Goal: Transaction & Acquisition: Register for event/course

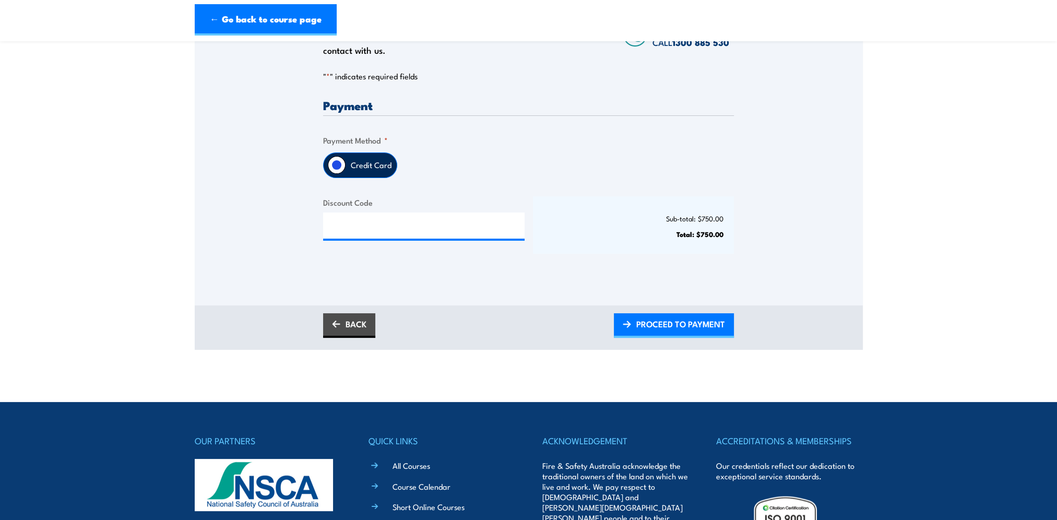
scroll to position [209, 0]
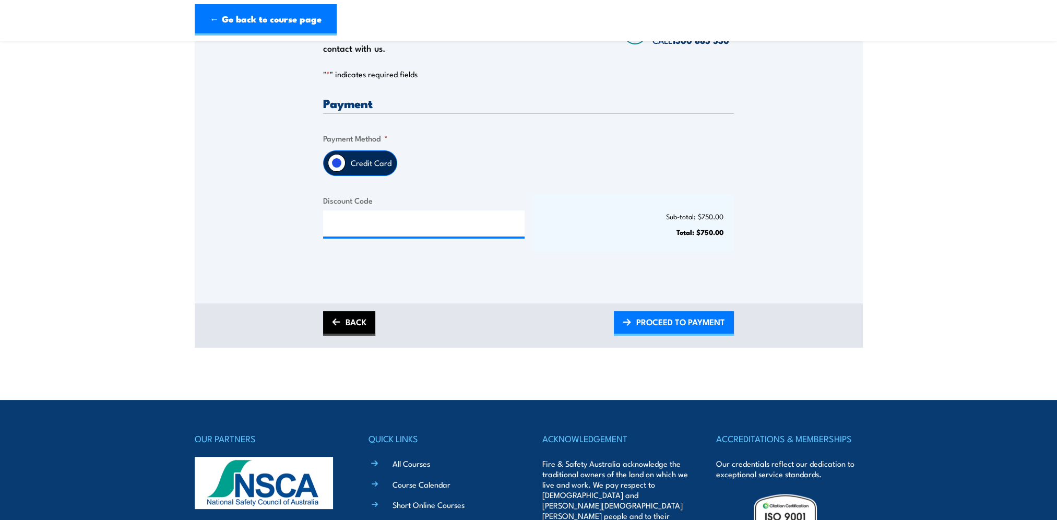
click at [349, 328] on link "BACK" at bounding box center [349, 323] width 52 height 25
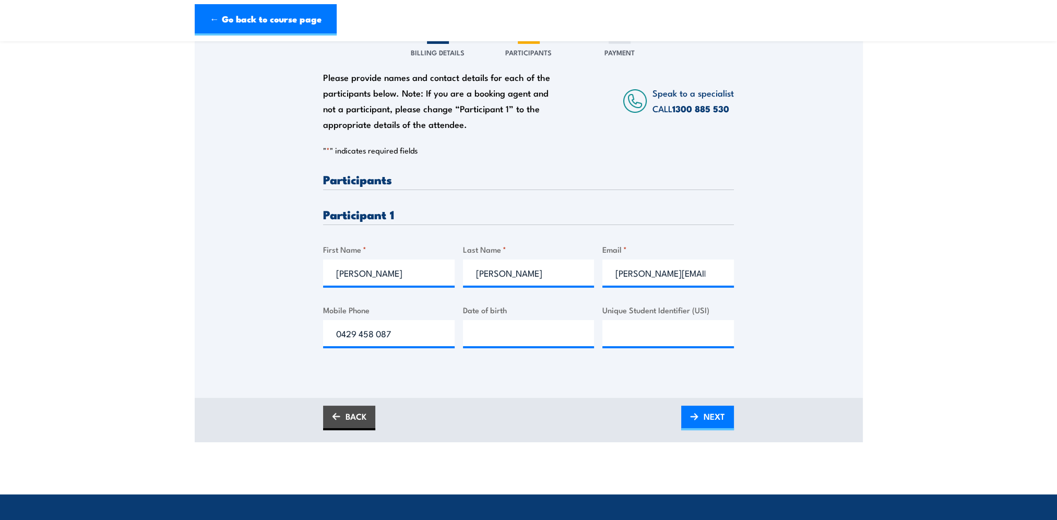
scroll to position [157, 0]
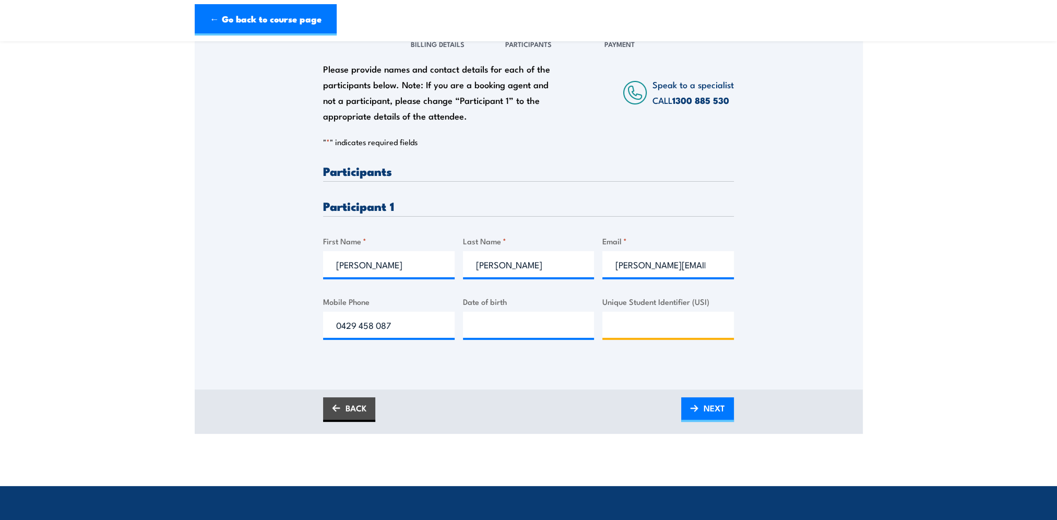
click at [633, 335] on input "Unique Student Identifier (USI)" at bounding box center [668, 325] width 132 height 26
click at [515, 336] on input "__/__/____" at bounding box center [529, 325] width 132 height 26
type input "[DATE]"
click at [677, 330] on input "Unique Student Identifier (USI)" at bounding box center [668, 325] width 132 height 26
click at [675, 332] on input "Unique Student Identifier (USI)" at bounding box center [668, 325] width 132 height 26
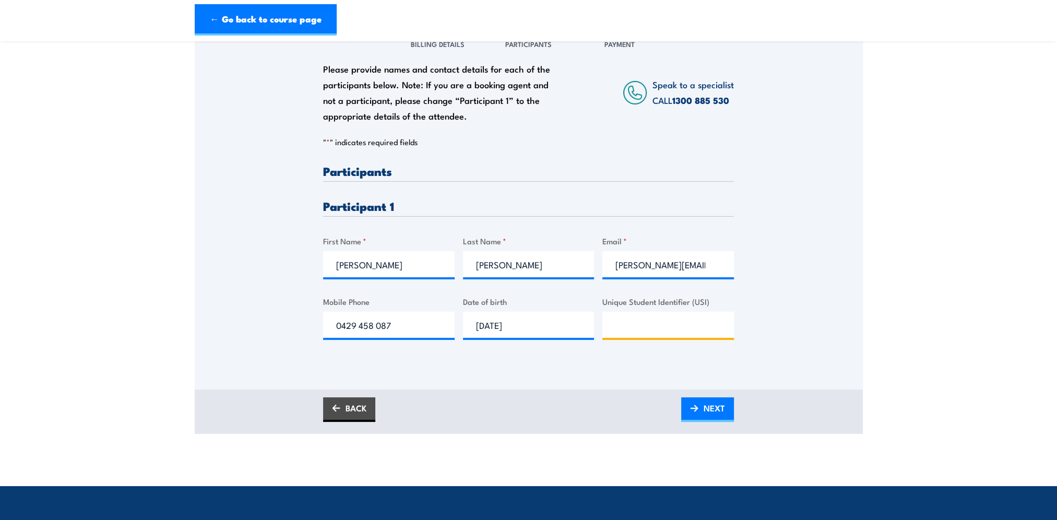
paste input "SKPHQ8FGYE"
type input "SKPHQ8FGYE"
click at [779, 360] on div "Please provide names and contact details for each of the participants below. No…" at bounding box center [529, 193] width 668 height 336
click at [714, 419] on span "NEXT" at bounding box center [713, 408] width 21 height 28
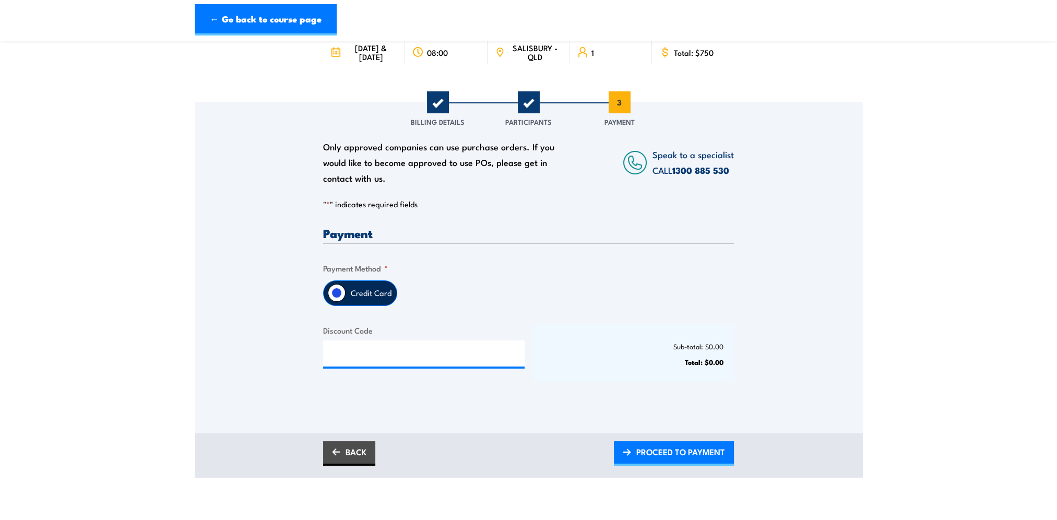
scroll to position [104, 0]
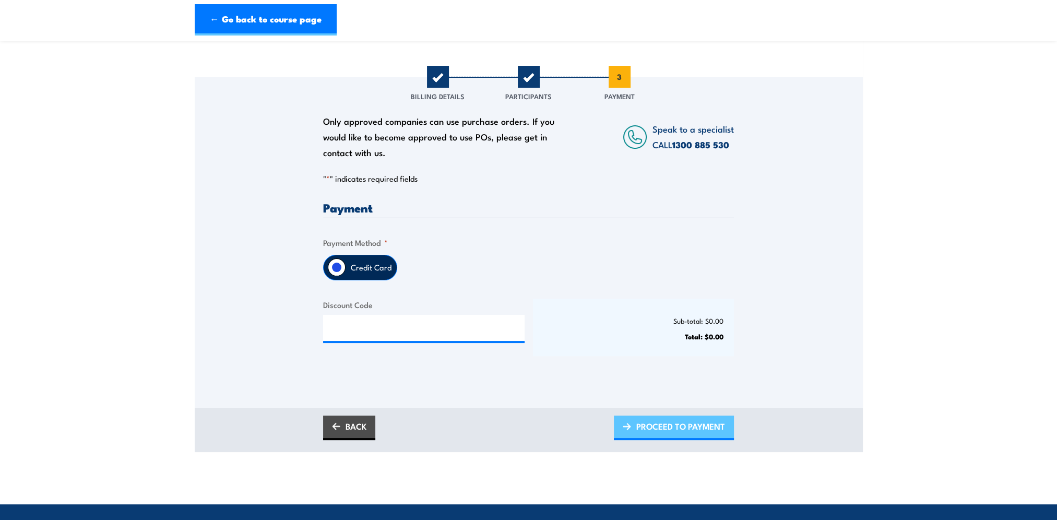
click at [683, 436] on span "PROCEED TO PAYMENT" at bounding box center [680, 426] width 89 height 28
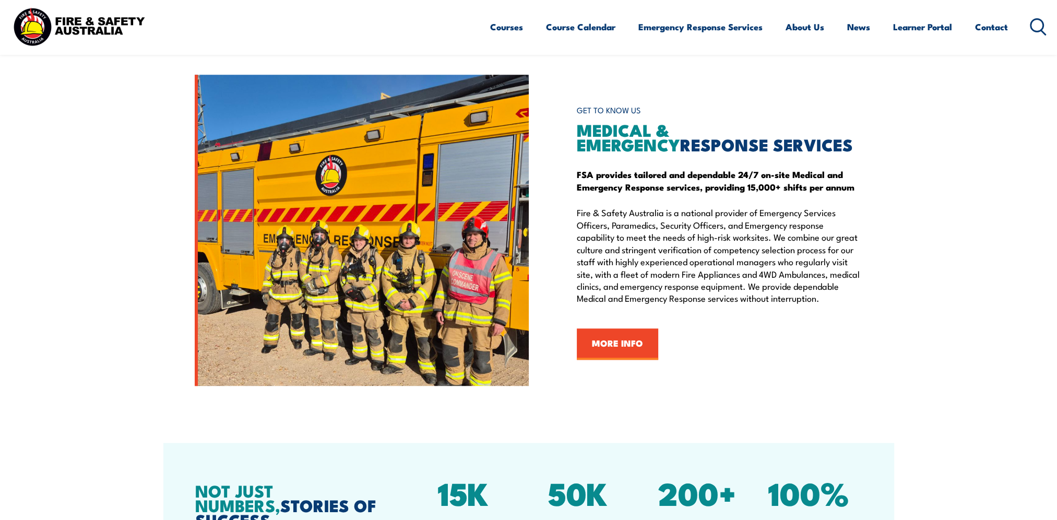
scroll to position [1357, 0]
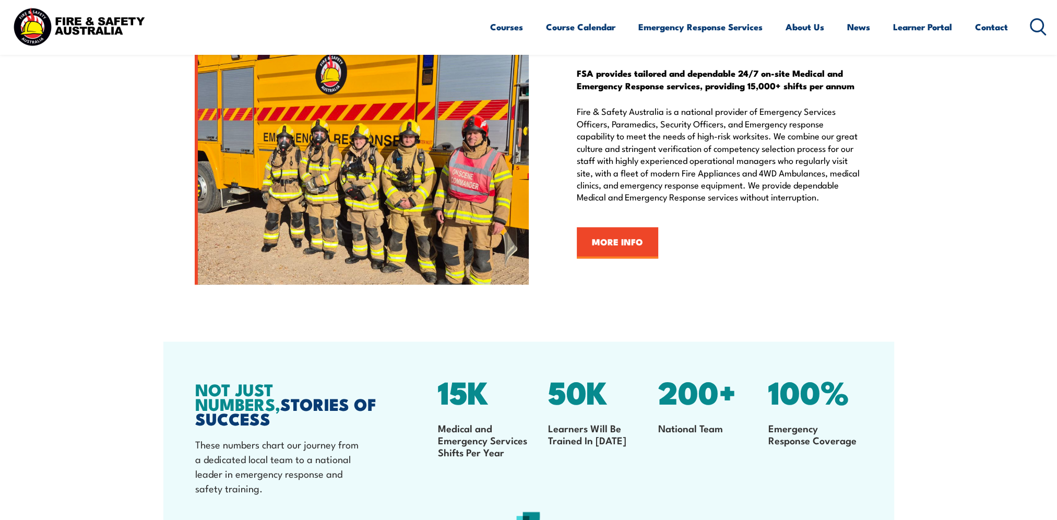
scroll to position [1353, 0]
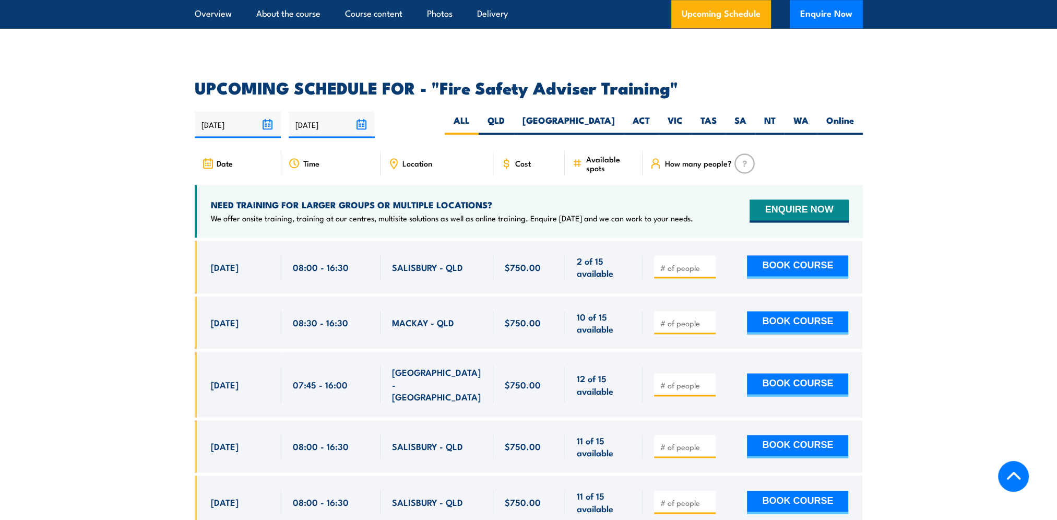
scroll to position [1618, 0]
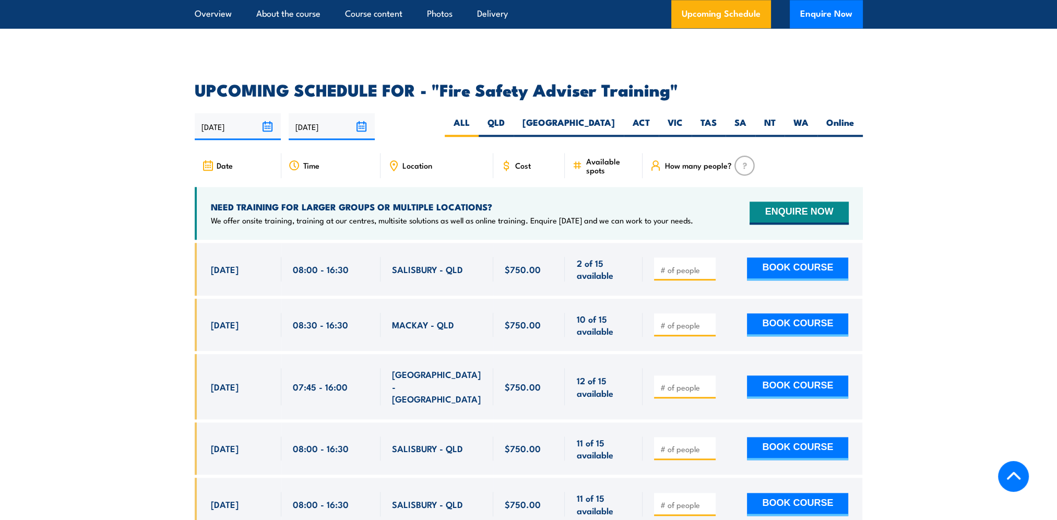
click at [689, 275] on input "number" at bounding box center [686, 270] width 52 height 10
type input "1"
click at [808, 270] on button "BOOK COURSE" at bounding box center [797, 268] width 101 height 23
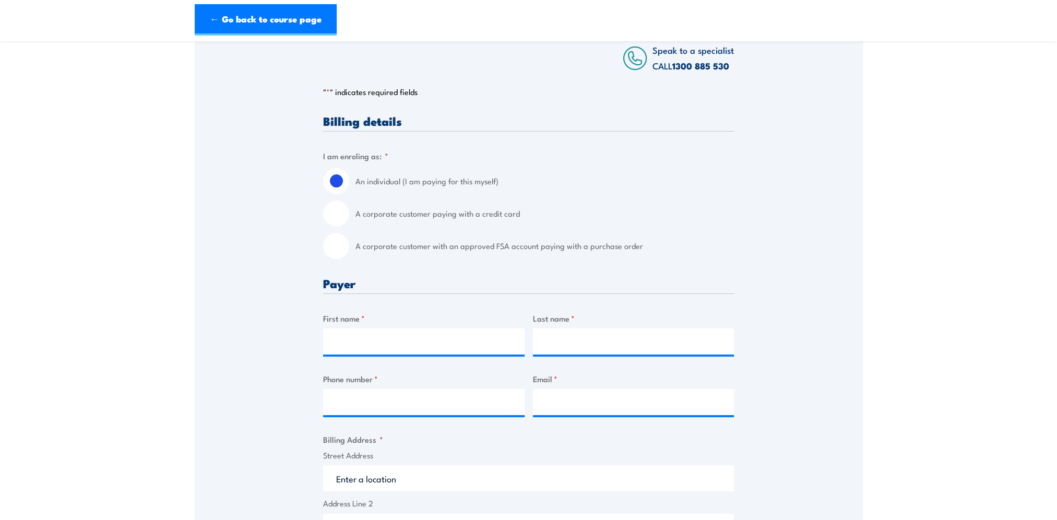
scroll to position [209, 0]
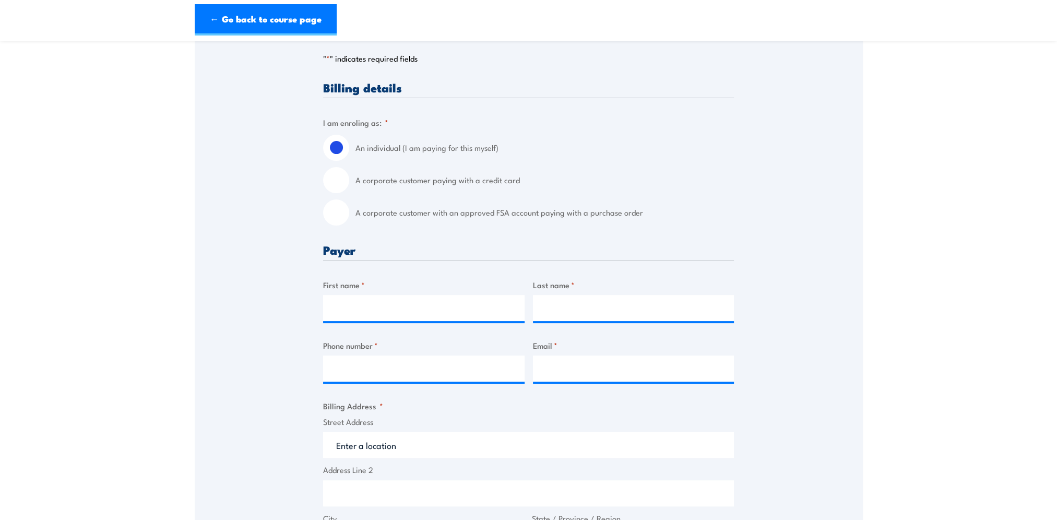
click at [341, 183] on input "A corporate customer paying with a credit card" at bounding box center [336, 180] width 26 height 26
radio input "true"
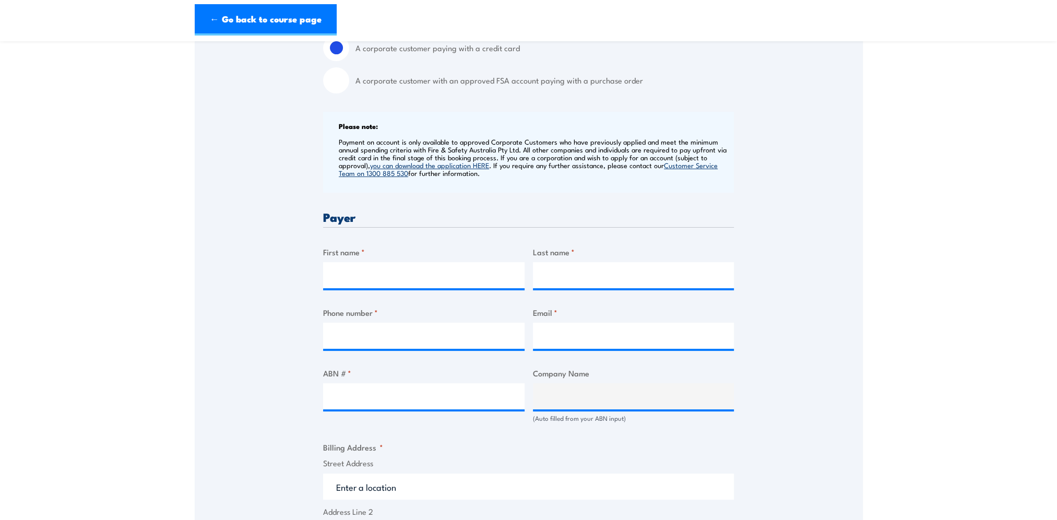
scroll to position [365, 0]
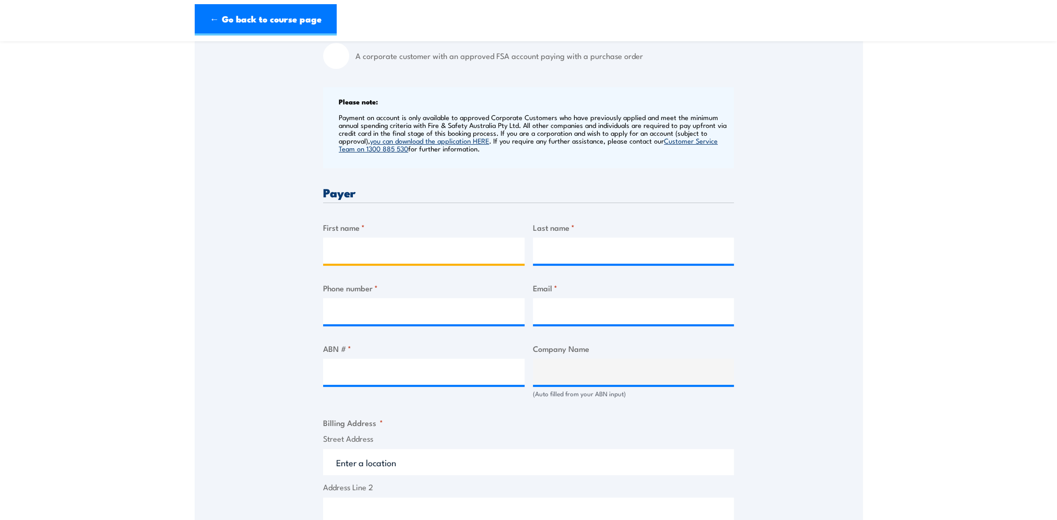
click at [348, 263] on input "First name *" at bounding box center [423, 250] width 201 height 26
type input "[PERSON_NAME]"
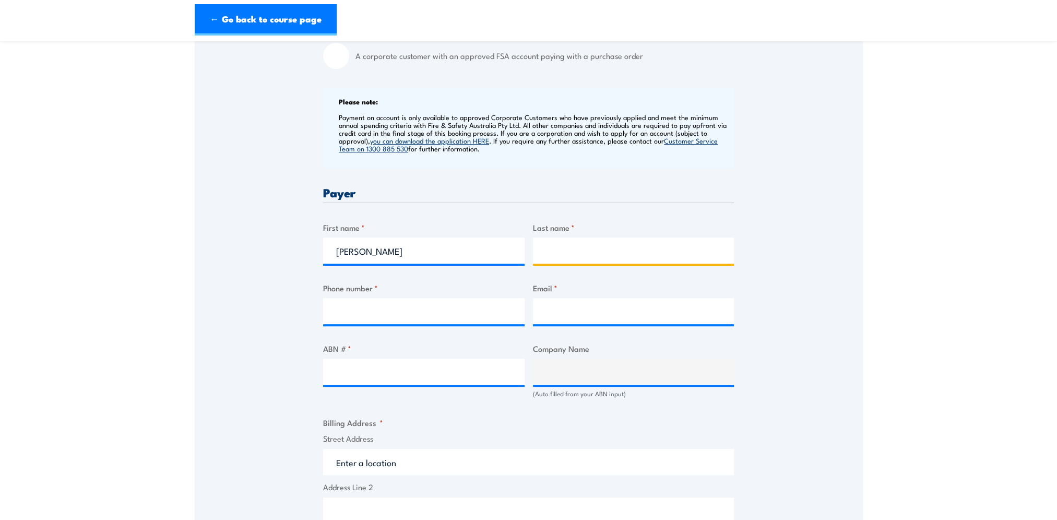
type input "[PERSON_NAME]"
type input "[PERSON_NAME][EMAIL_ADDRESS][PERSON_NAME][DOMAIN_NAME]"
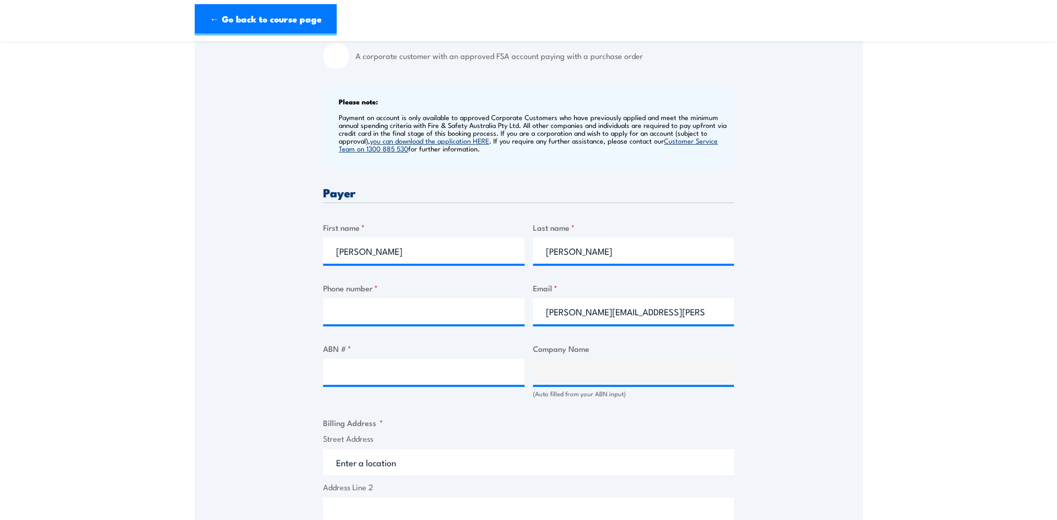
type input "Level [STREET_ADDRESS]"
type input "VIC"
type input "3067"
click at [368, 314] on input "Phone number *" at bounding box center [423, 311] width 201 height 26
type input "0491231619"
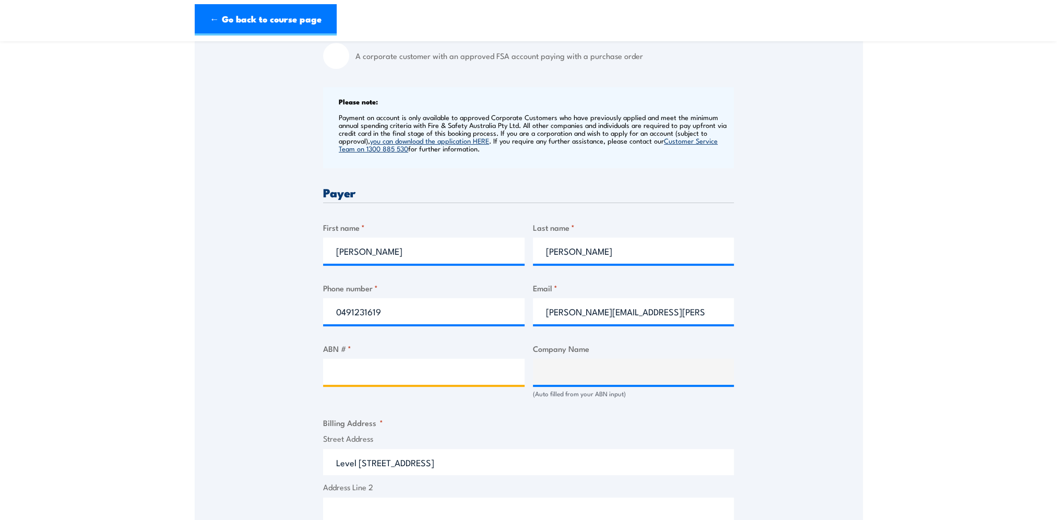
click at [331, 378] on input "ABN # *" at bounding box center [423, 372] width 201 height 26
type input "82109203054"
type input "[PERSON_NAME] COMPANY EMERALD AUSTRALIA PTY LTD"
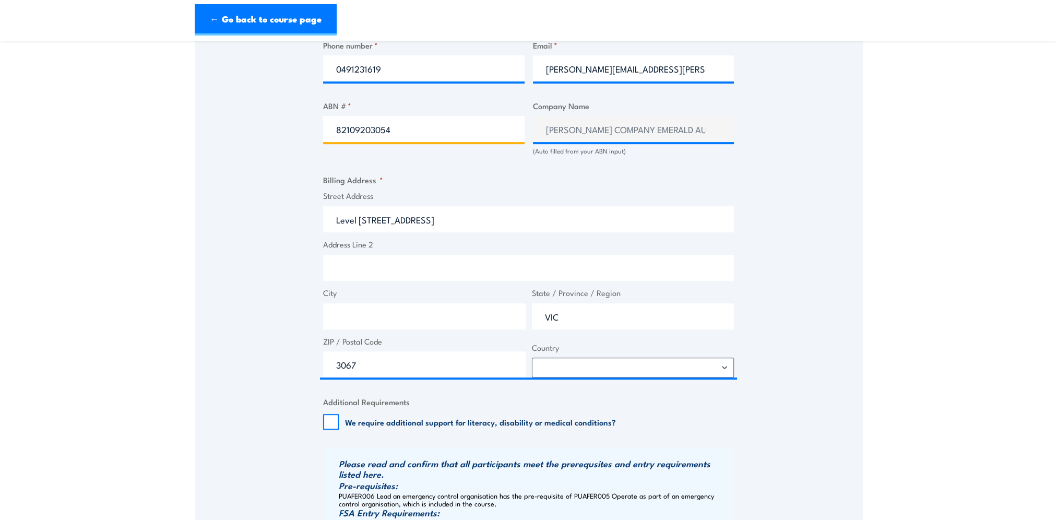
scroll to position [626, 0]
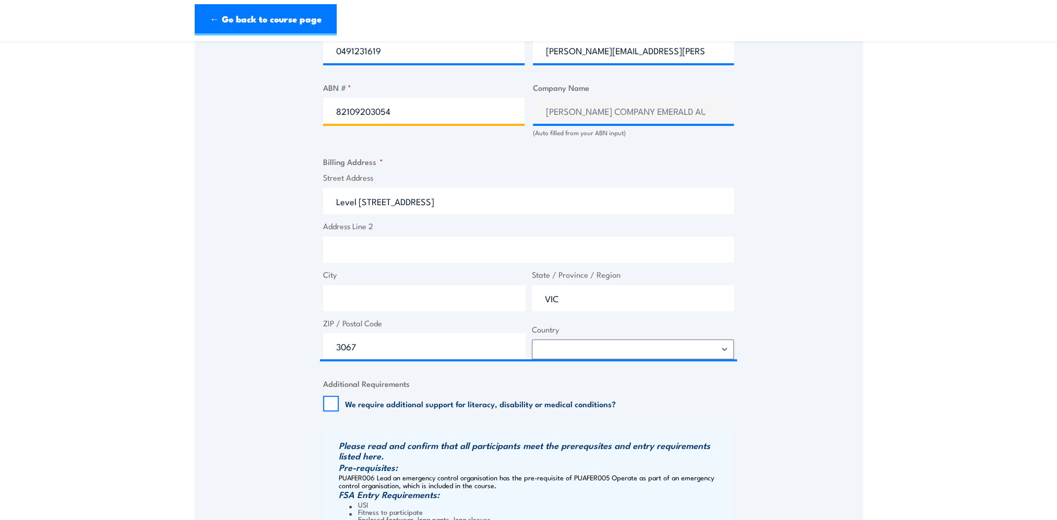
type input "82109203054"
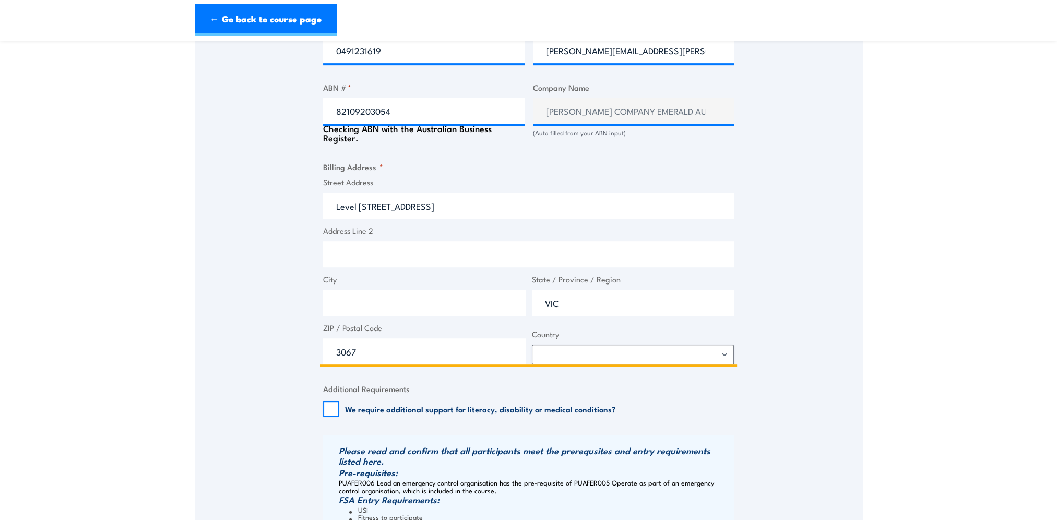
click at [592, 312] on input "VIC" at bounding box center [633, 303] width 202 height 26
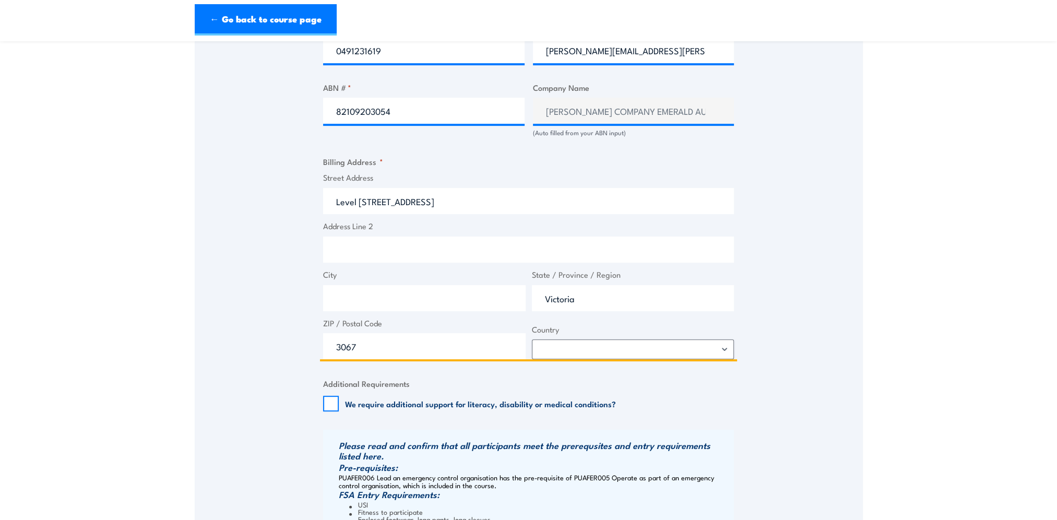
type input "Victoria"
click at [469, 306] on input "City" at bounding box center [424, 298] width 202 height 26
type input "Abbotsord"
click at [603, 357] on select "[GEOGRAPHIC_DATA] [GEOGRAPHIC_DATA] [GEOGRAPHIC_DATA] [US_STATE] [GEOGRAPHIC_DA…" at bounding box center [633, 349] width 202 height 20
select select "[GEOGRAPHIC_DATA]"
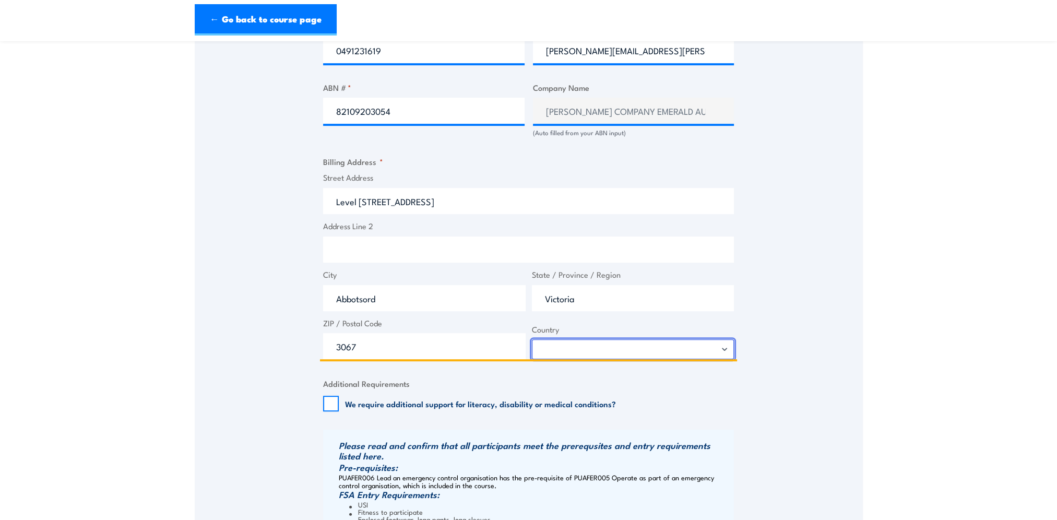
click at [532, 348] on select "[GEOGRAPHIC_DATA] [GEOGRAPHIC_DATA] [GEOGRAPHIC_DATA] [US_STATE] [GEOGRAPHIC_DA…" at bounding box center [633, 349] width 202 height 20
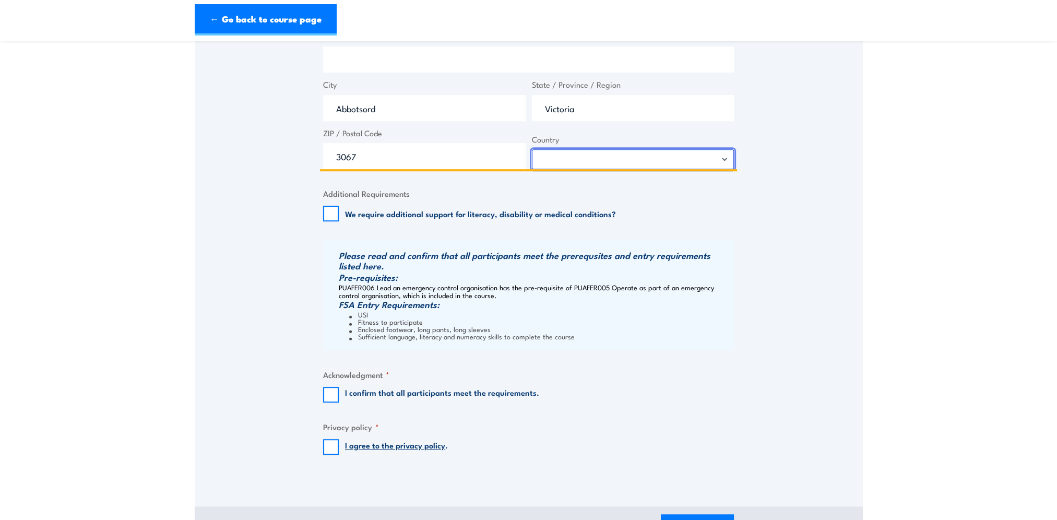
scroll to position [835, 0]
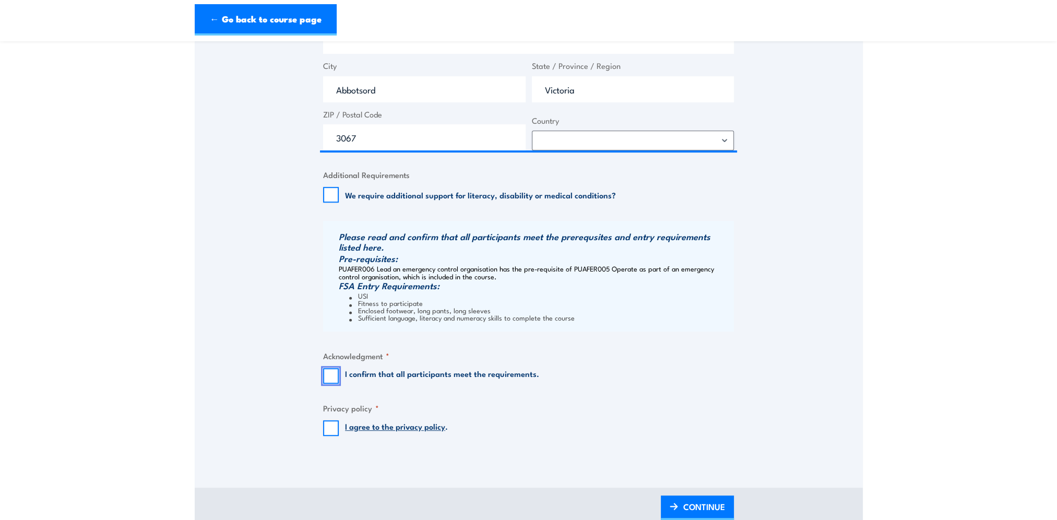
click at [333, 384] on input "I confirm that all participants meet the requirements." at bounding box center [331, 376] width 16 height 16
checkbox input "true"
click at [324, 436] on input "I agree to the privacy policy ." at bounding box center [331, 428] width 16 height 16
checkbox input "true"
click at [708, 507] on span "CONTINUE" at bounding box center [704, 507] width 42 height 28
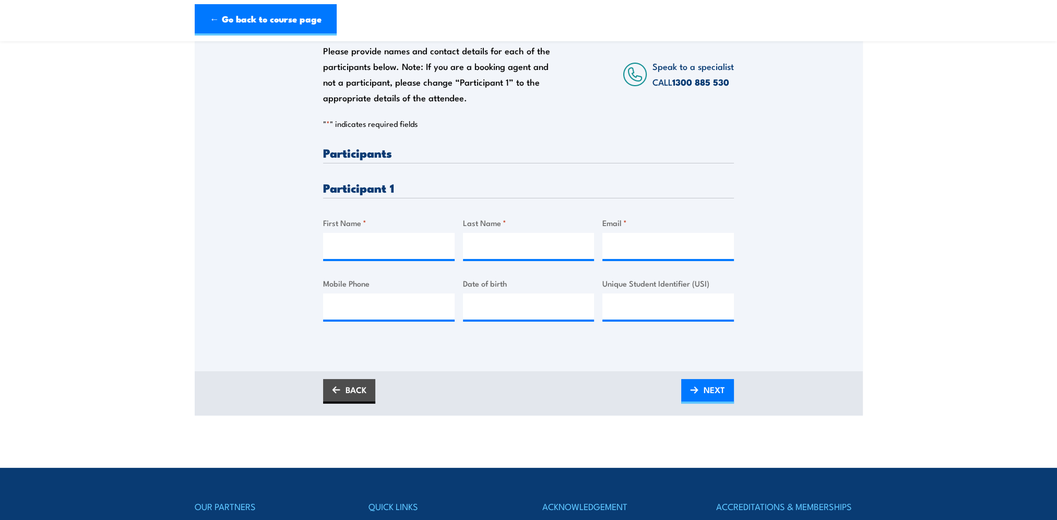
scroll to position [209, 0]
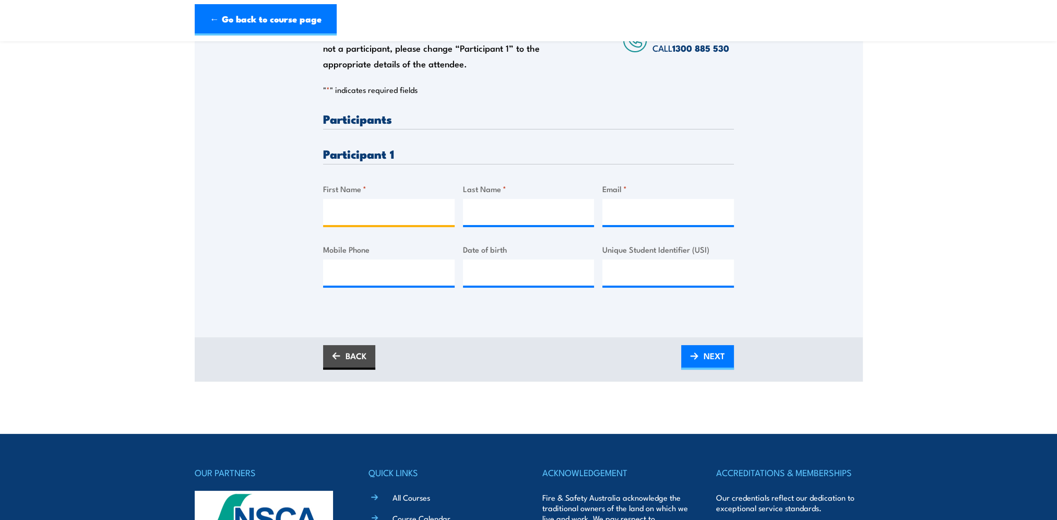
click at [397, 222] on input "First Name *" at bounding box center [389, 212] width 132 height 26
type input "[PERSON_NAME]"
type input "[PERSON_NAME][EMAIL_ADDRESS][PERSON_NAME][DOMAIN_NAME]"
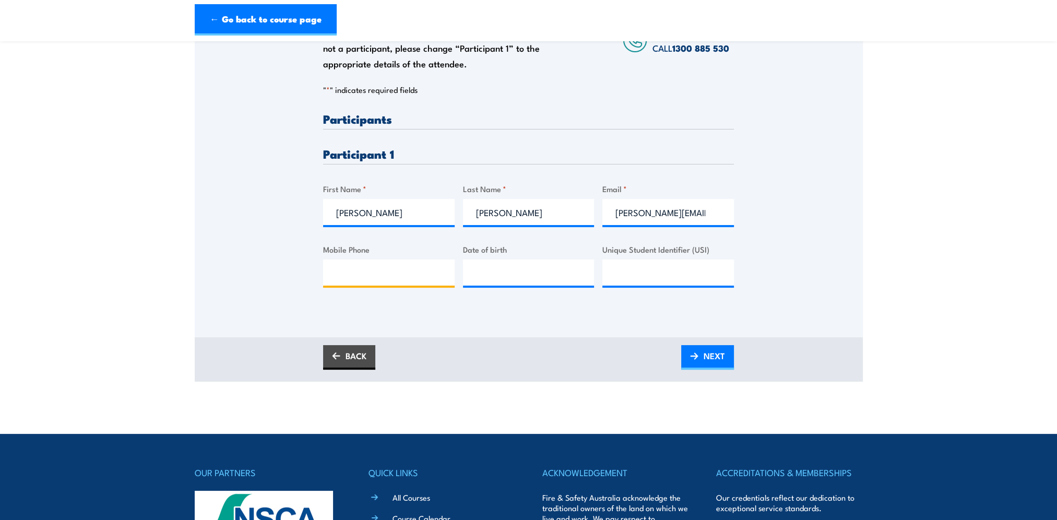
type input "0429458087"
click at [521, 285] on input "__/__/____" at bounding box center [529, 272] width 132 height 26
type input "[DATE]"
click at [627, 285] on input "Unique Student Identifier (USI)" at bounding box center [668, 272] width 132 height 26
paste input "SKPHQ8FGYE"
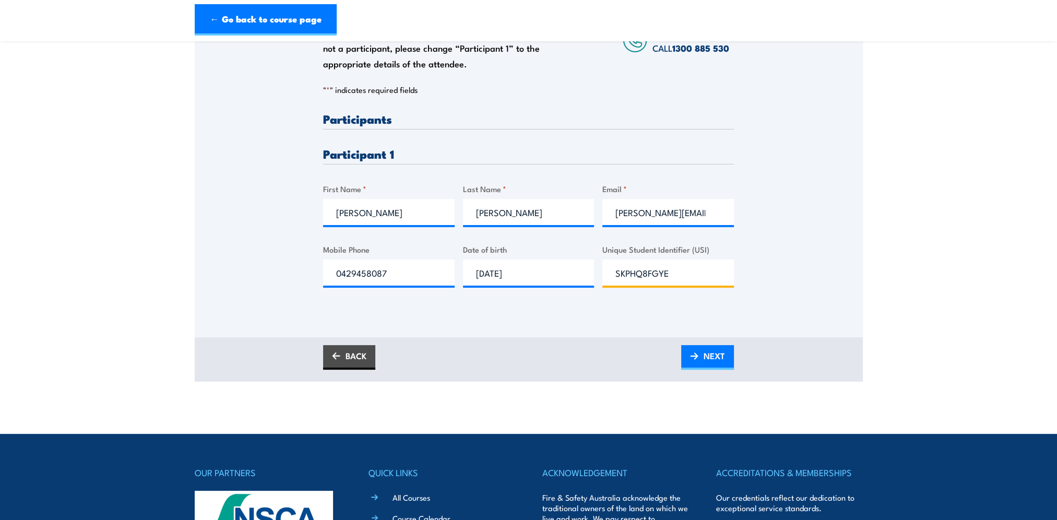
type input "SKPHQ8FGYE"
click at [749, 301] on div "Please provide names and contact details for each of the participants below. No…" at bounding box center [529, 140] width 668 height 336
click at [719, 364] on span "NEXT" at bounding box center [713, 356] width 21 height 28
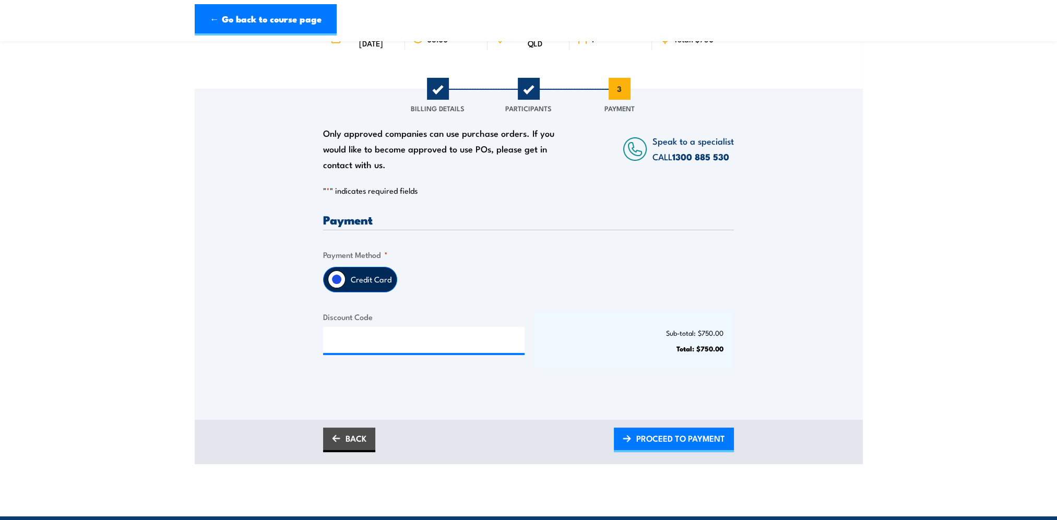
scroll to position [157, 0]
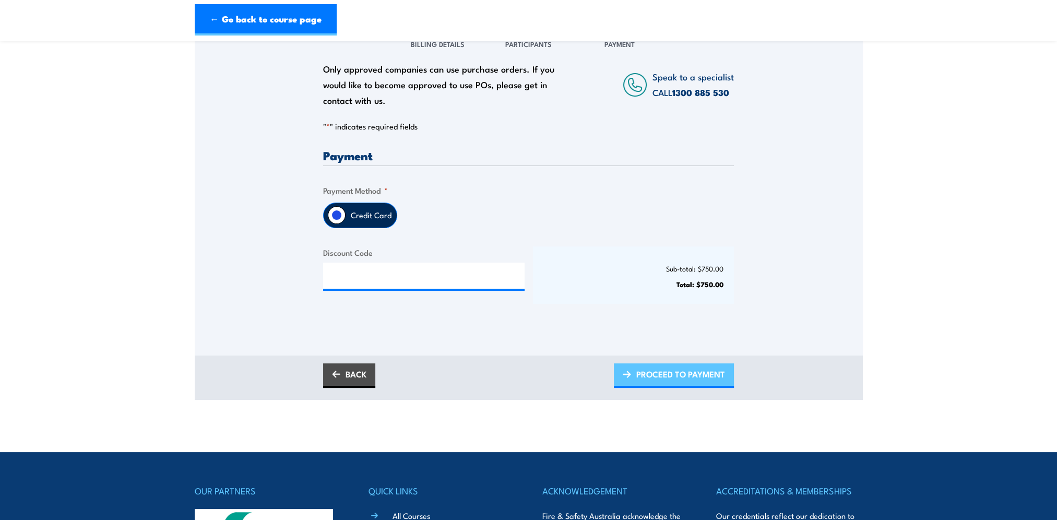
click at [703, 384] on span "PROCEED TO PAYMENT" at bounding box center [680, 374] width 89 height 28
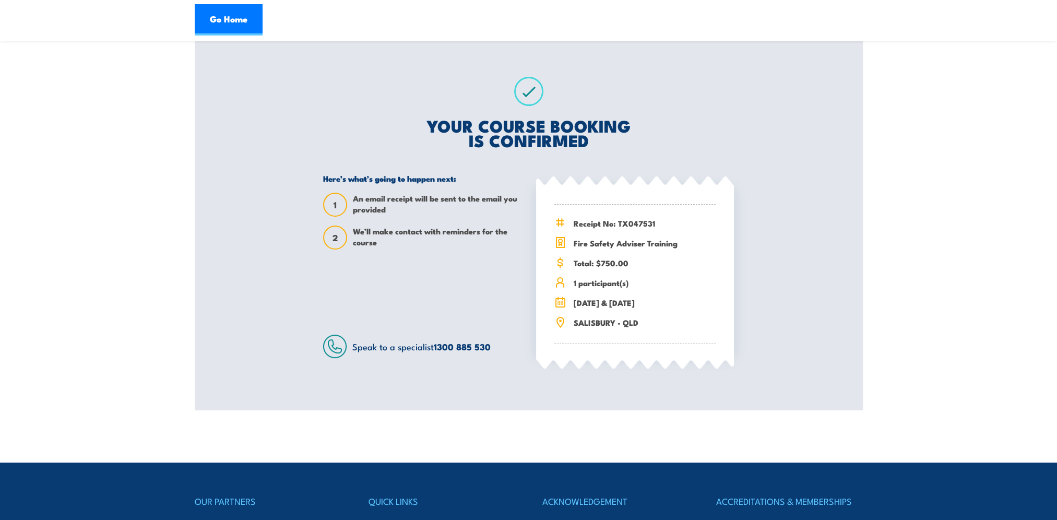
scroll to position [52, 0]
